Goal: Navigation & Orientation: Find specific page/section

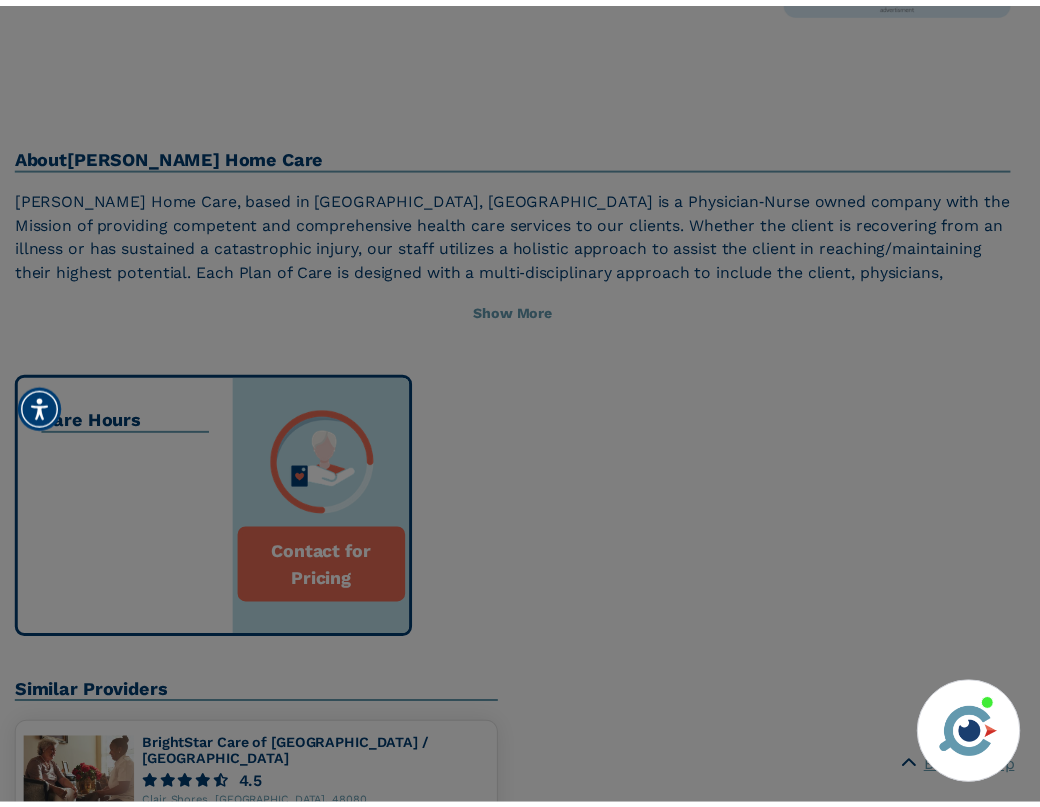
scroll to position [800, 0]
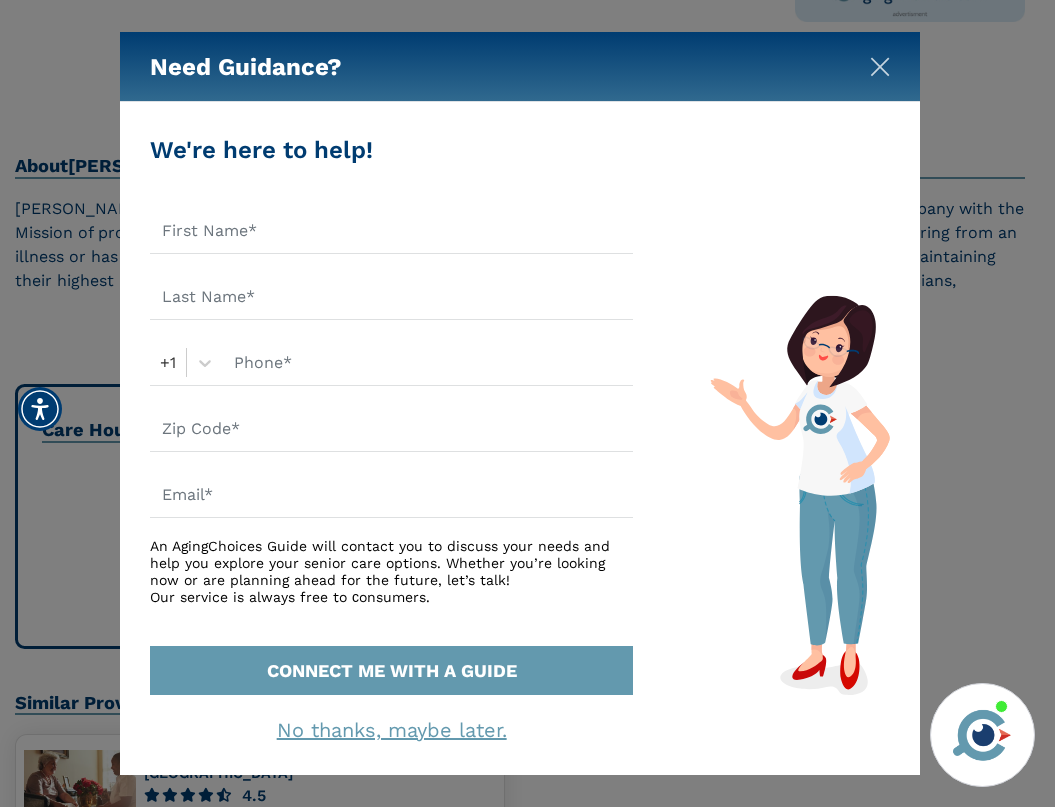
click at [882, 65] on img "Close" at bounding box center [880, 67] width 20 height 20
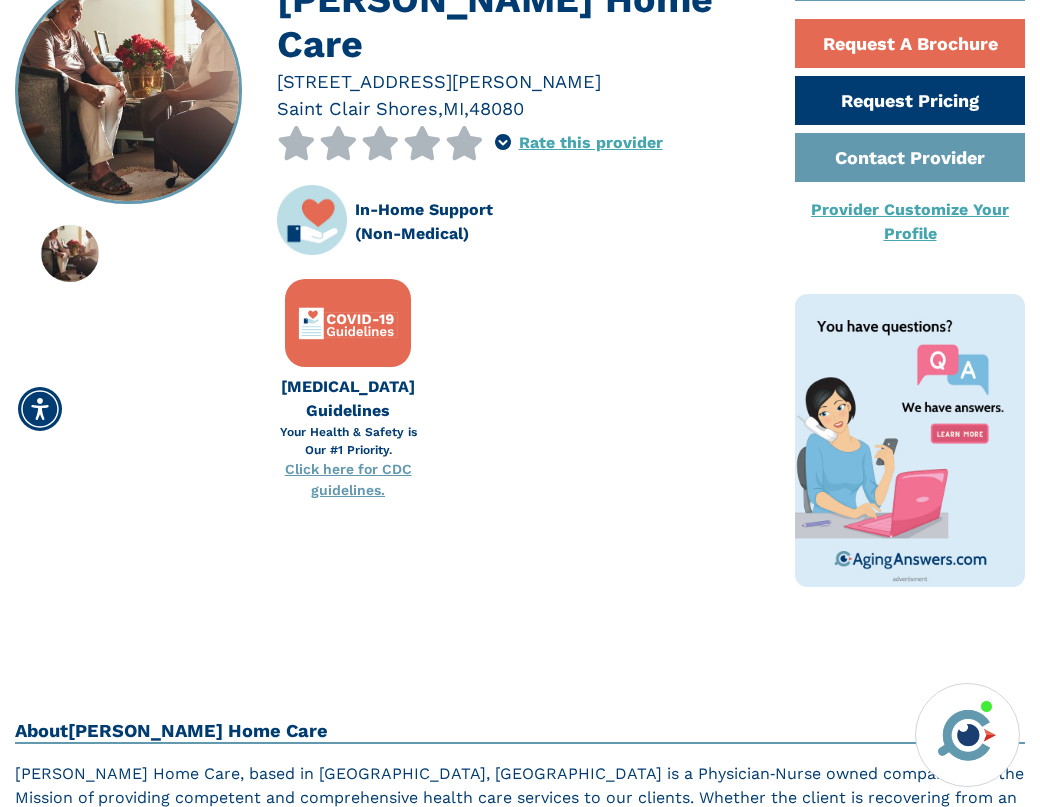
scroll to position [0, 0]
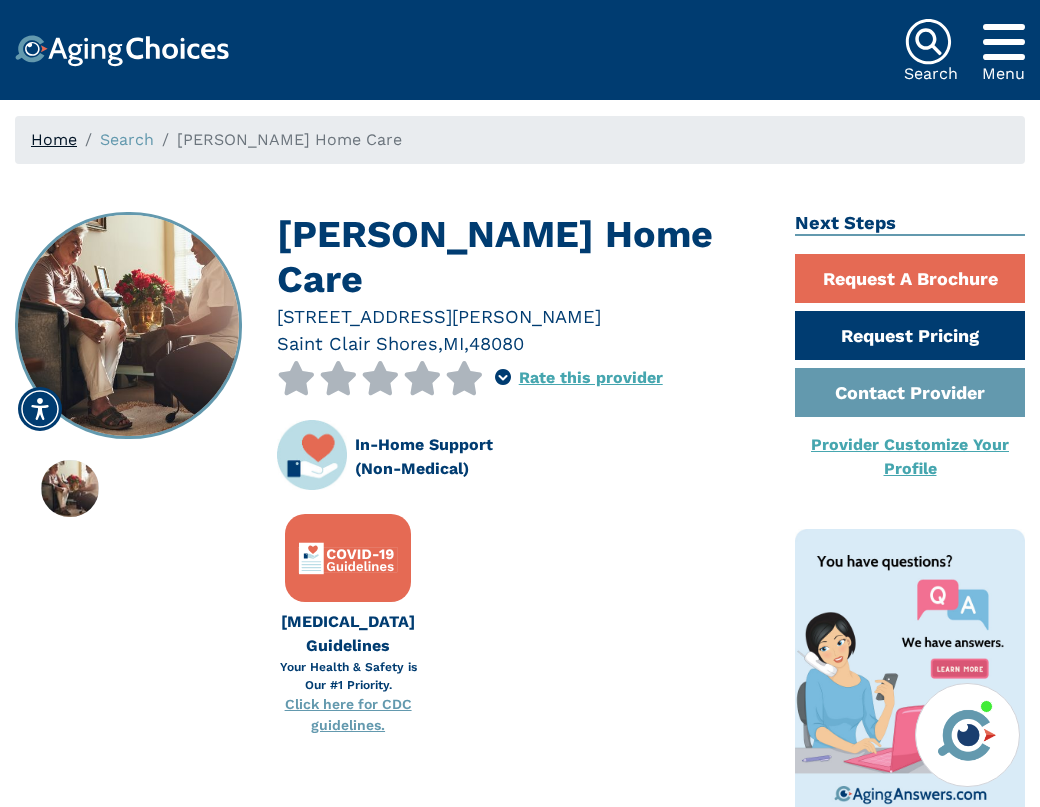
click at [47, 145] on link "Home" at bounding box center [54, 139] width 46 height 19
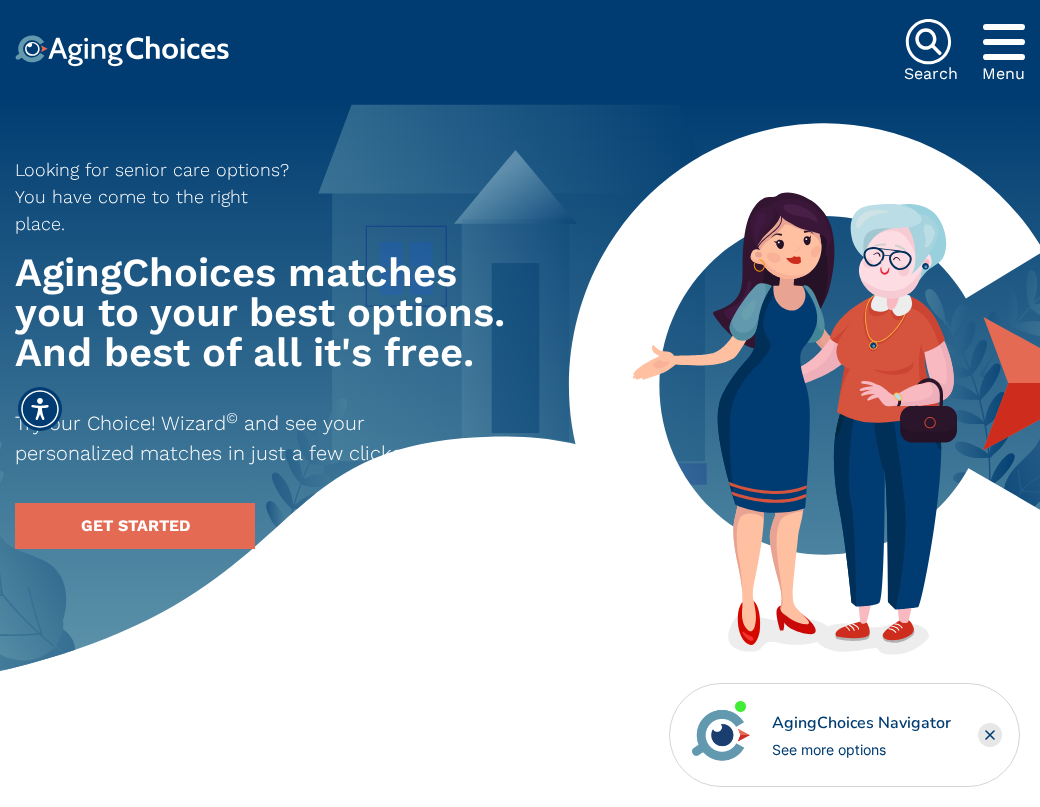
click at [988, 52] on icon "Popover trigger" at bounding box center [1004, 42] width 42 height 48
